Goal: Task Accomplishment & Management: Manage account settings

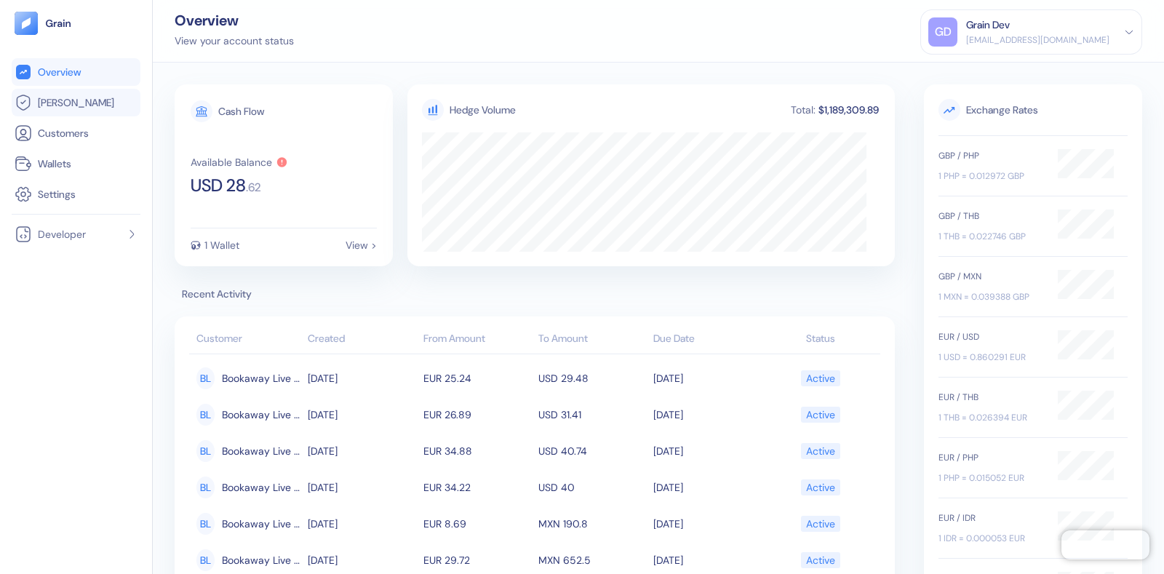
click at [90, 109] on link "[PERSON_NAME]" at bounding box center [76, 102] width 123 height 17
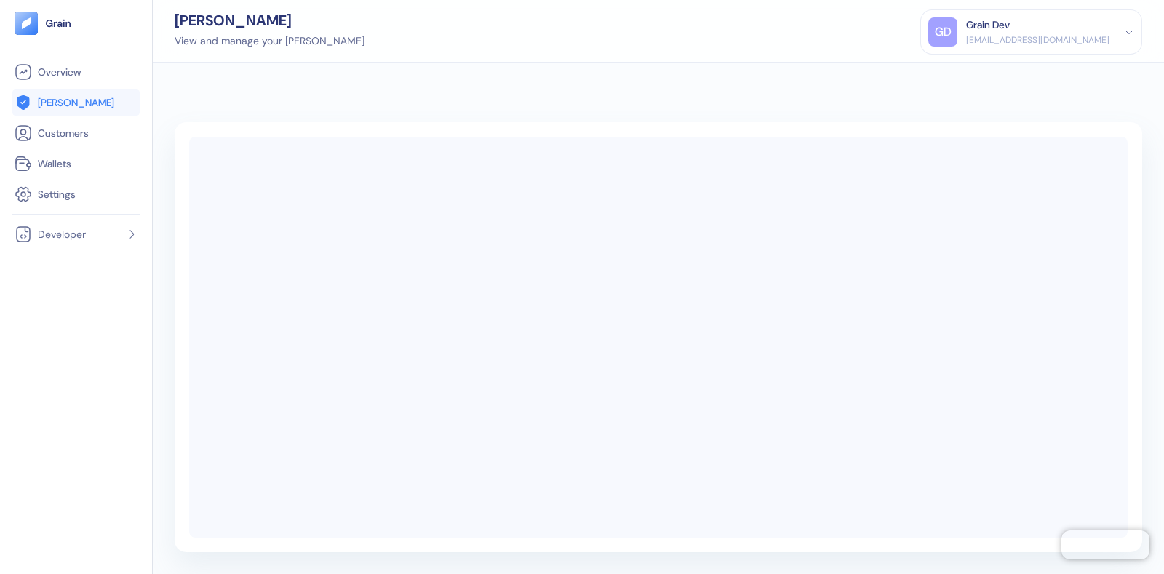
click at [74, 103] on link "[PERSON_NAME]" at bounding box center [76, 102] width 123 height 17
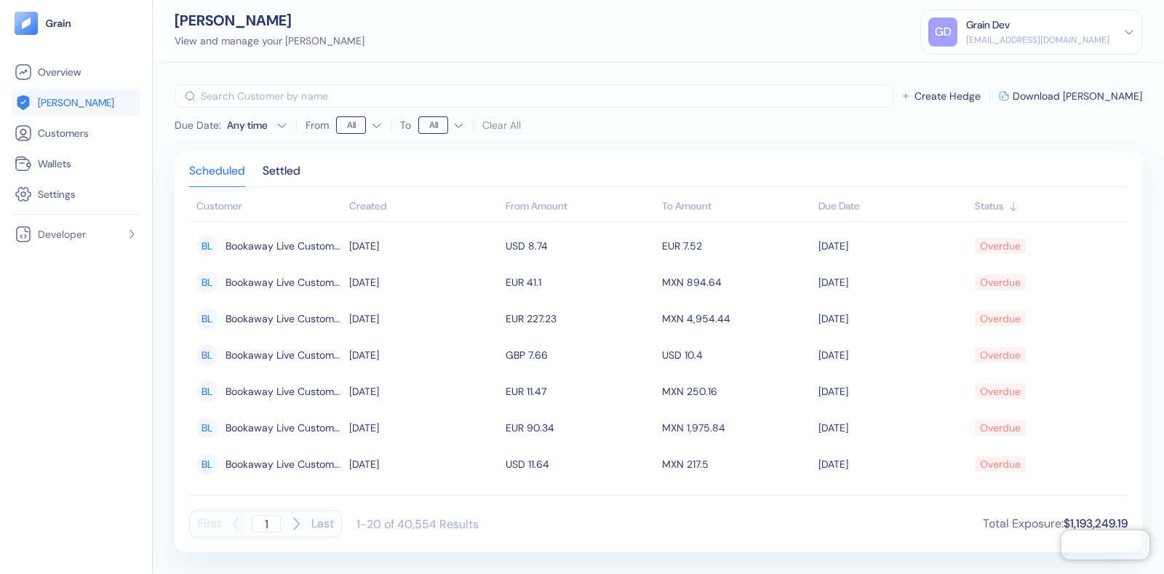
click at [1045, 39] on div "[EMAIL_ADDRESS][DOMAIN_NAME]" at bounding box center [1037, 39] width 143 height 13
click at [988, 73] on div "Sign Out" at bounding box center [968, 72] width 40 height 15
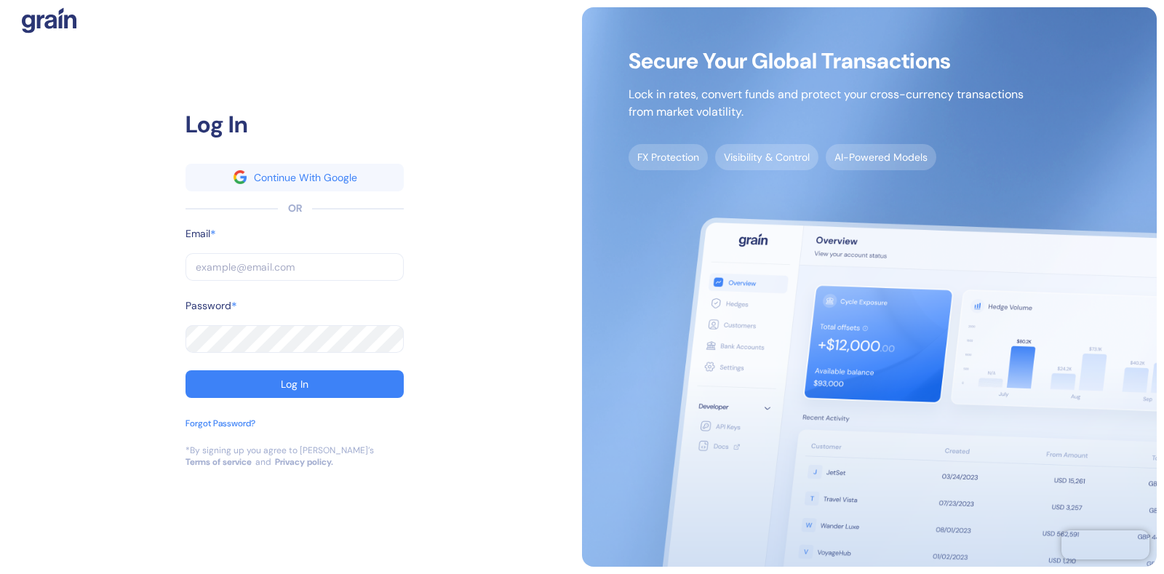
click at [279, 269] on input "text" at bounding box center [295, 267] width 218 height 28
type input "[EMAIL_ADDRESS][DOMAIN_NAME]"
